Goal: Check status: Check status

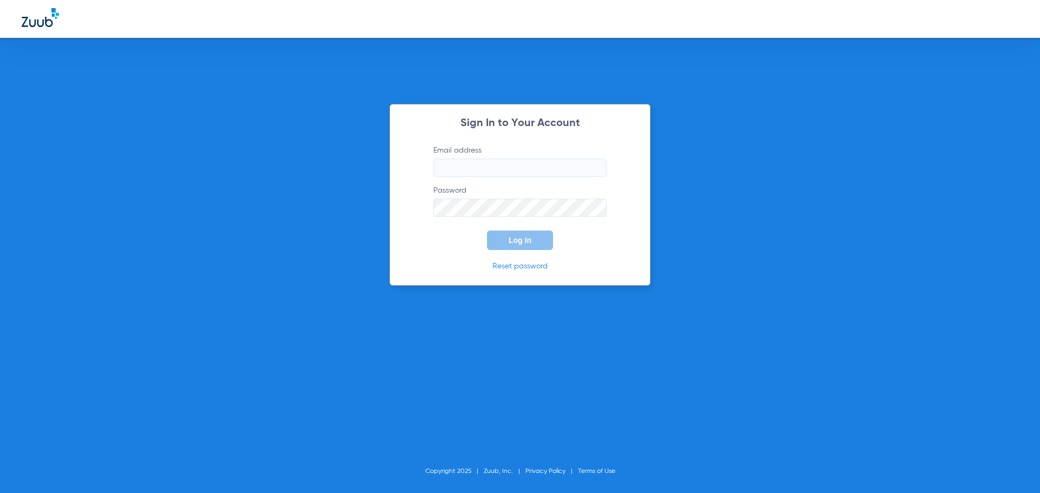
type input "[EMAIL_ADDRESS][DOMAIN_NAME]"
click at [529, 243] on span "Log In" at bounding box center [519, 240] width 23 height 9
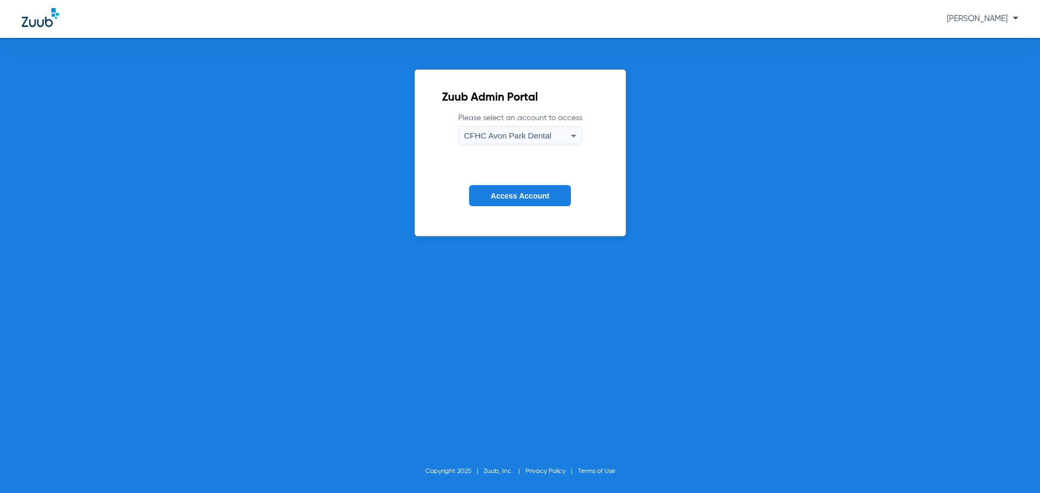
click at [505, 183] on form "Please select an account to access [GEOGRAPHIC_DATA] Dental Access Account" at bounding box center [520, 168] width 156 height 110
click at [499, 195] on span "Access Account" at bounding box center [520, 196] width 58 height 9
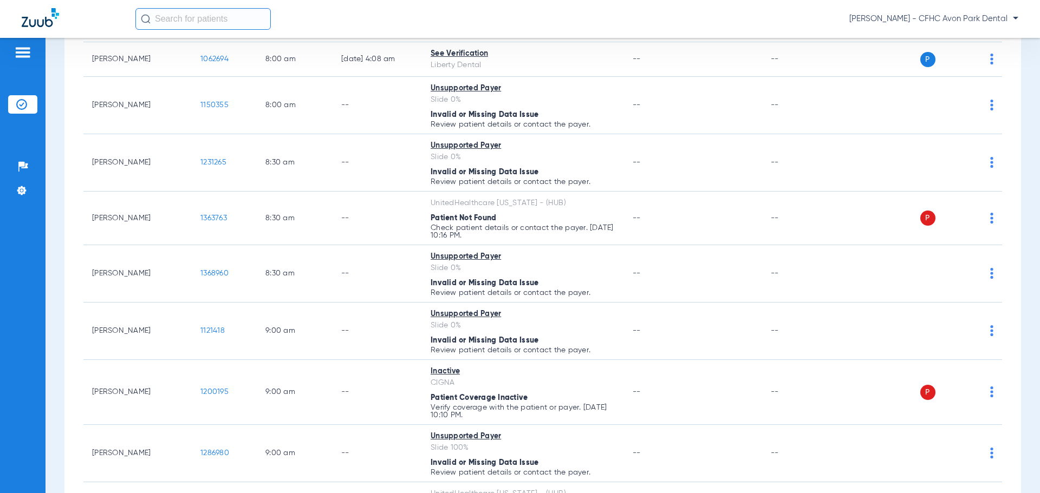
scroll to position [262, 0]
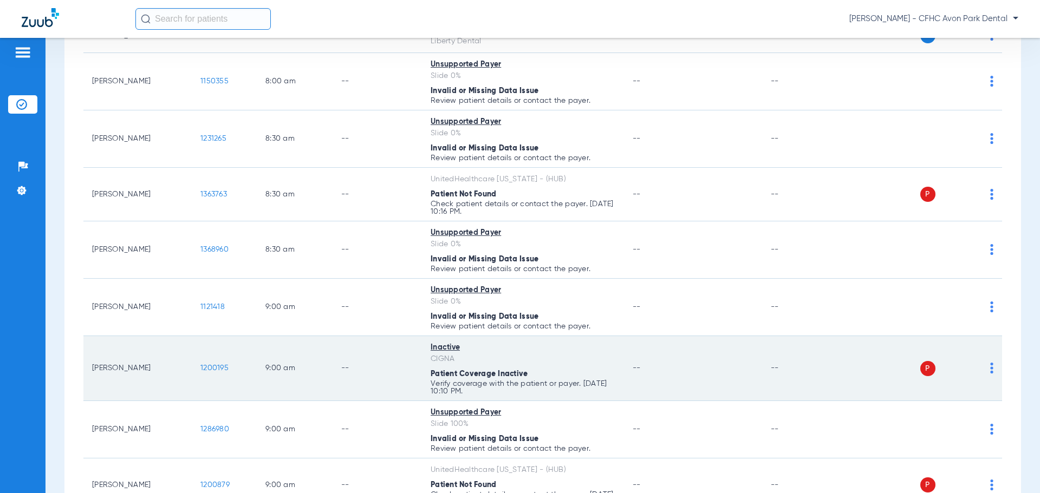
click at [226, 368] on span "1200195" at bounding box center [214, 368] width 28 height 8
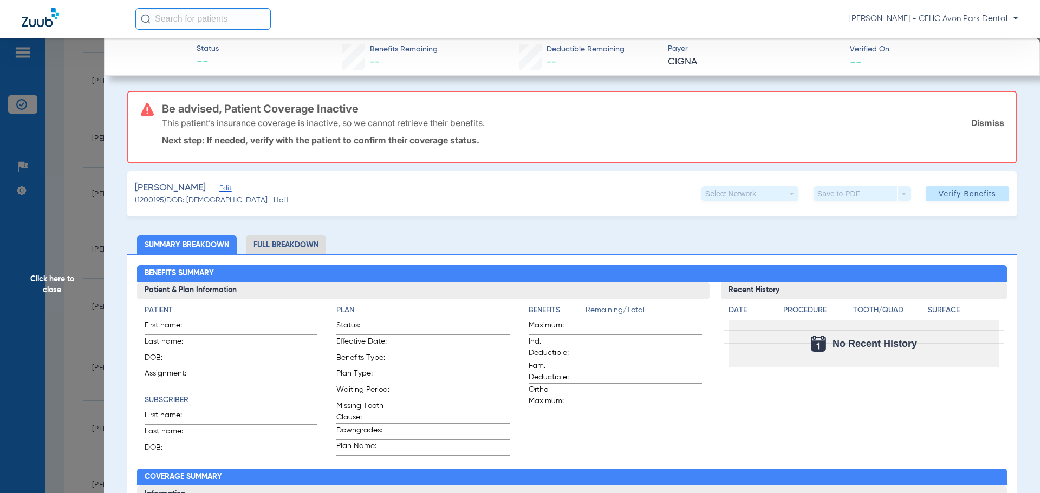
click at [220, 190] on span "Edit" at bounding box center [224, 190] width 10 height 10
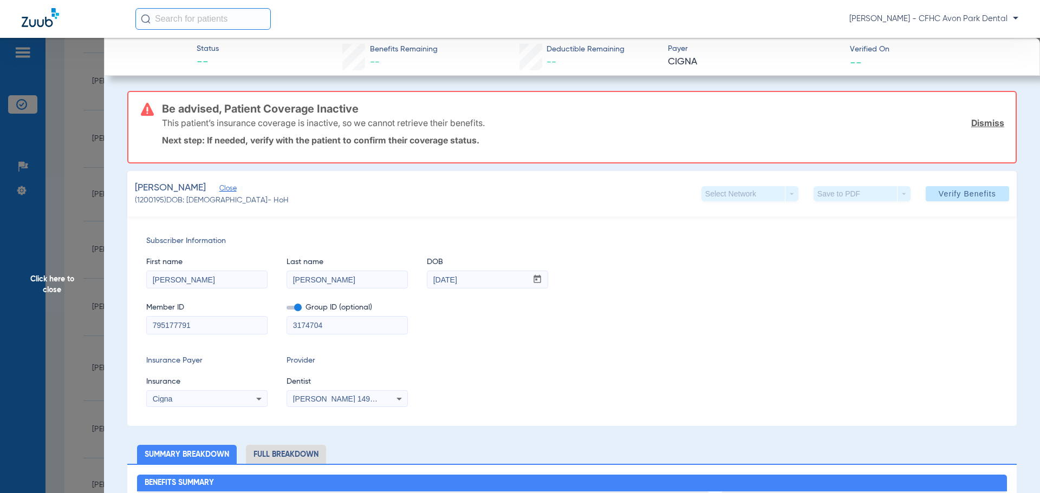
click at [78, 307] on span "Click here to close" at bounding box center [52, 284] width 104 height 493
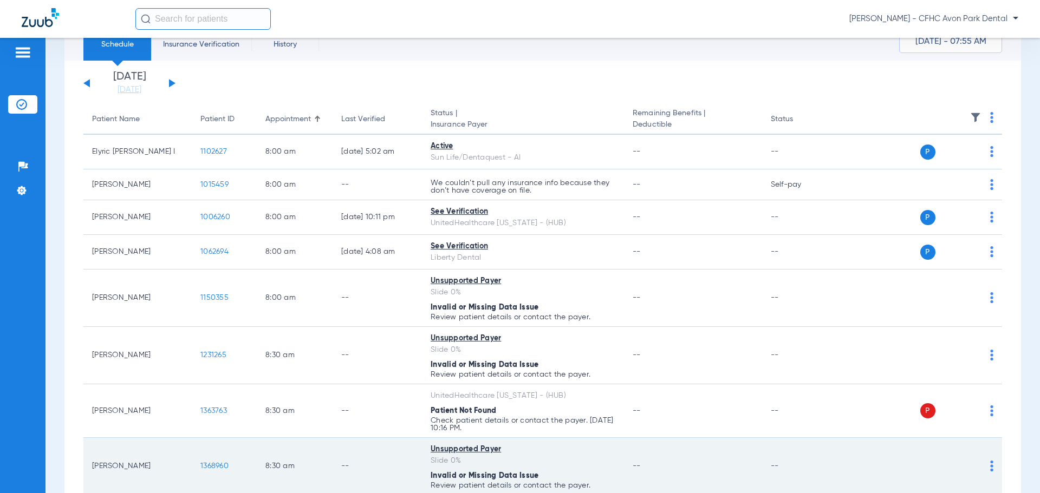
scroll to position [0, 0]
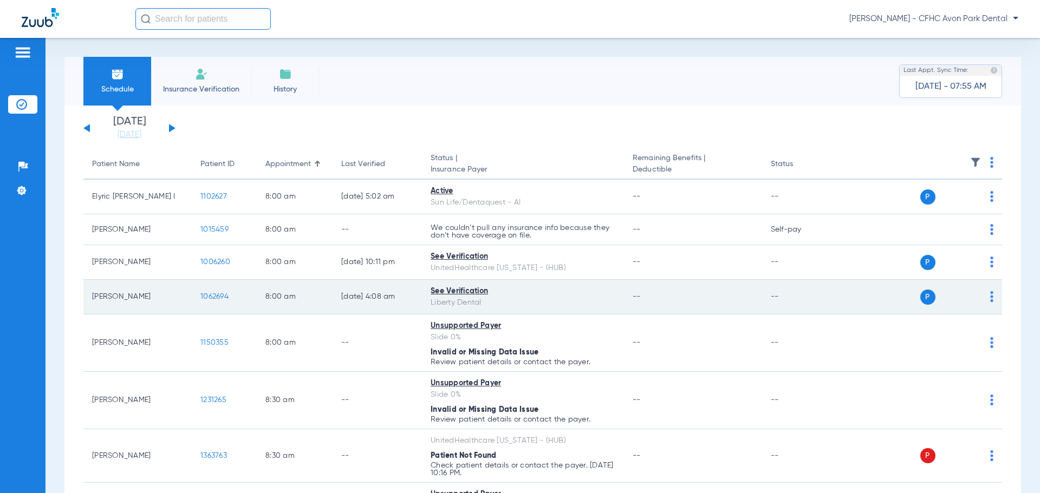
click at [220, 297] on span "1062694" at bounding box center [214, 297] width 28 height 8
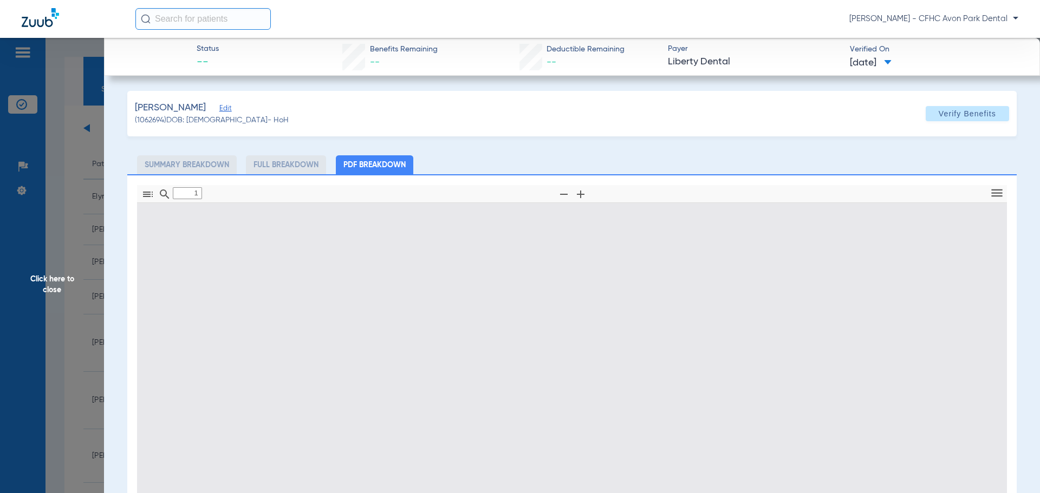
type input "0"
select select "page-width"
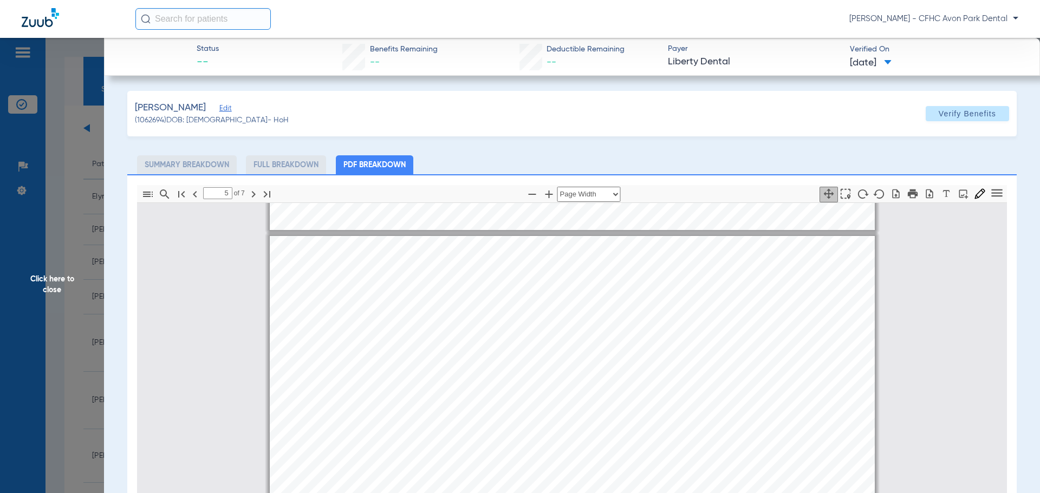
scroll to position [2767, 0]
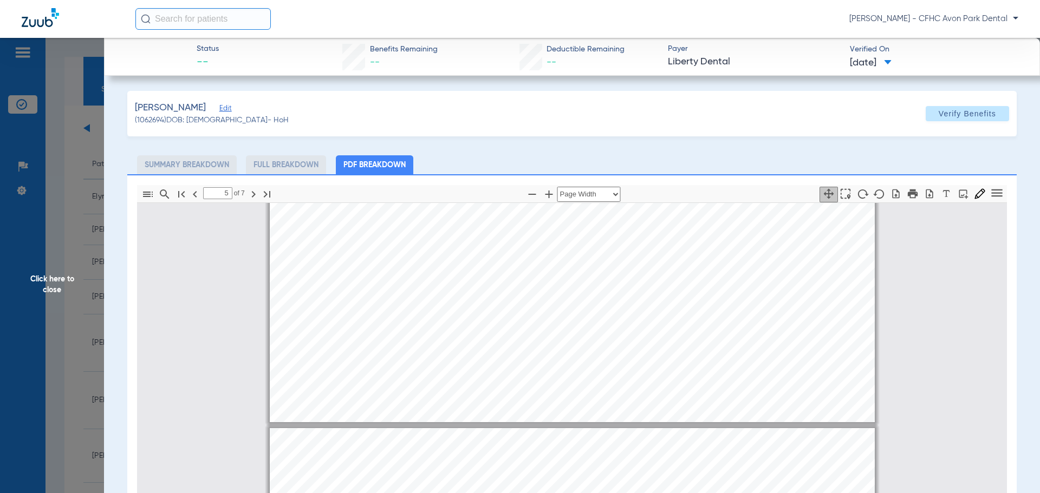
type input "4"
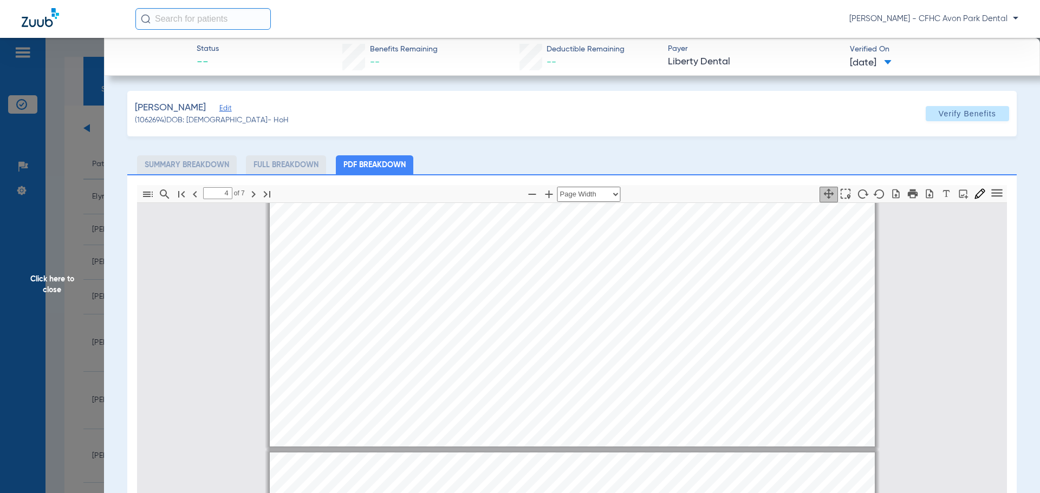
scroll to position [2713, 0]
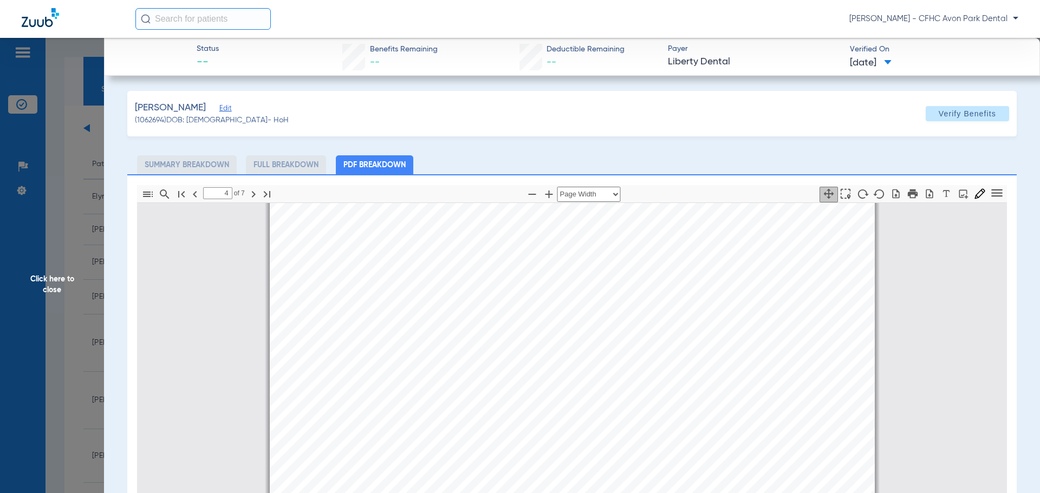
click at [49, 387] on span "Click here to close" at bounding box center [52, 284] width 104 height 493
